Goal: Transaction & Acquisition: Purchase product/service

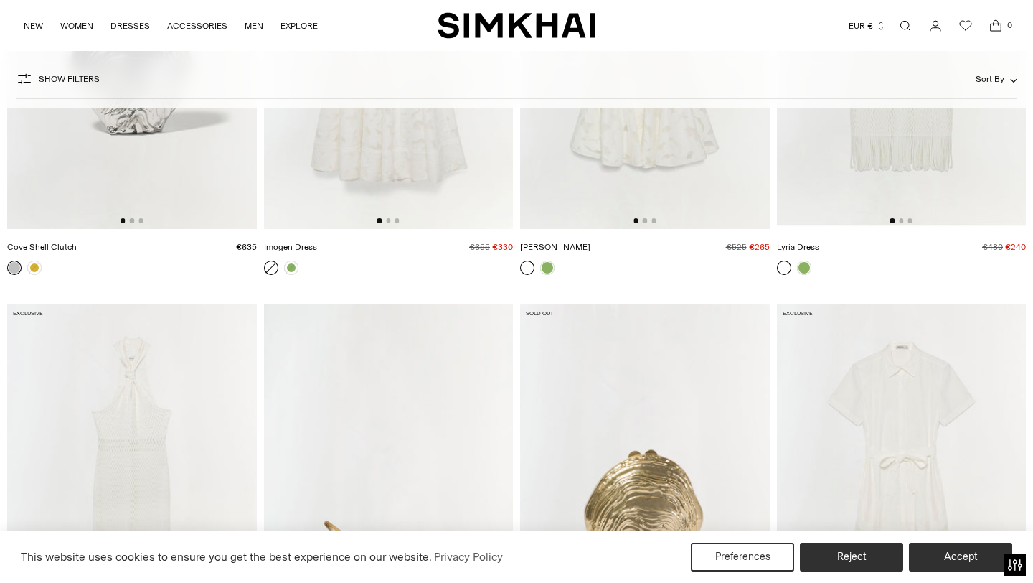
scroll to position [5277, 0]
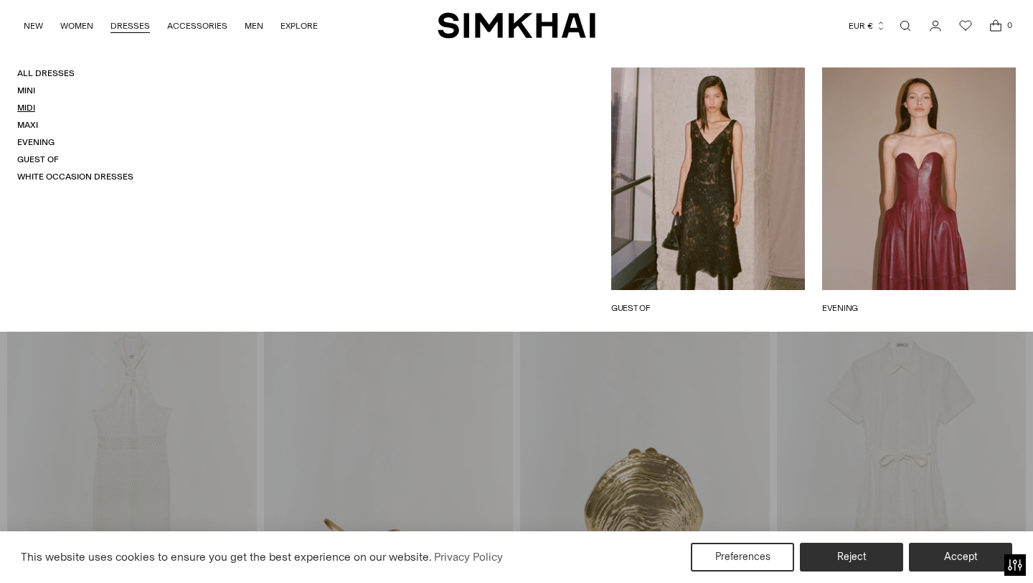
click at [28, 105] on link "Midi" at bounding box center [26, 108] width 18 height 10
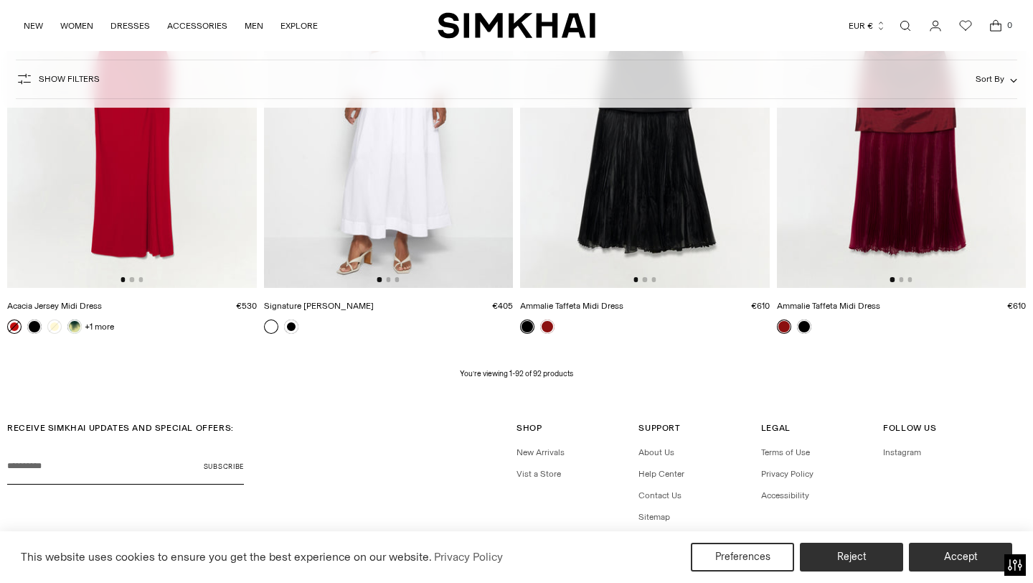
scroll to position [10201, 0]
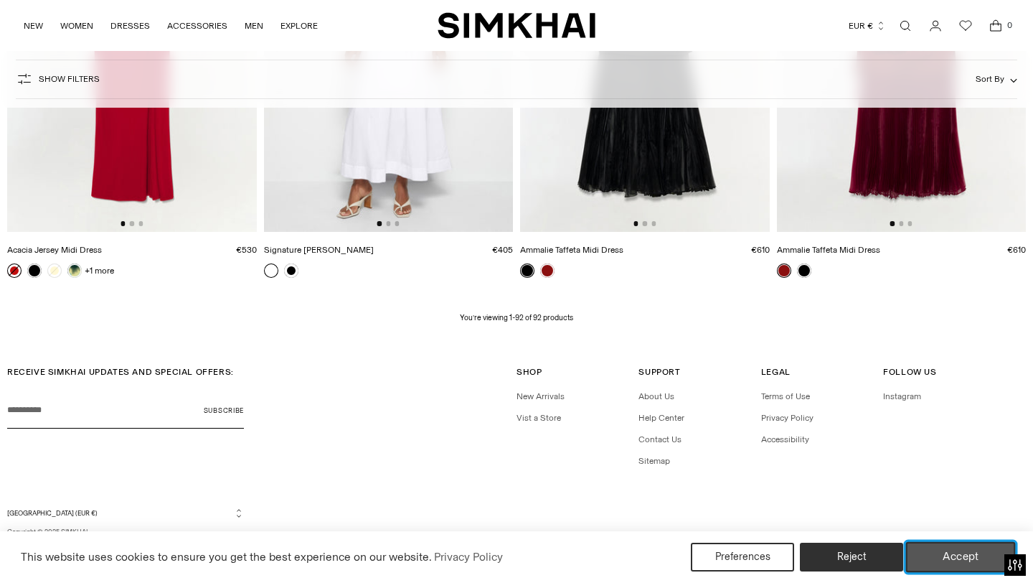
click at [943, 554] on button "Accept" at bounding box center [961, 557] width 110 height 30
